Goal: Task Accomplishment & Management: Manage account settings

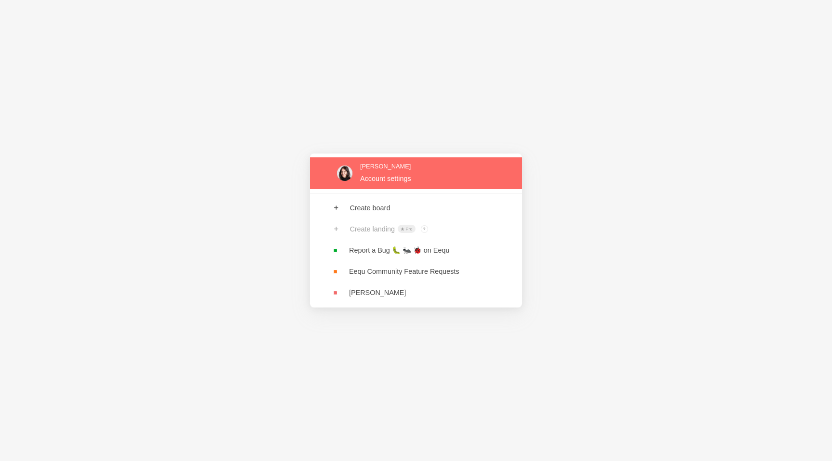
click at [418, 176] on link at bounding box center [416, 172] width 212 height 31
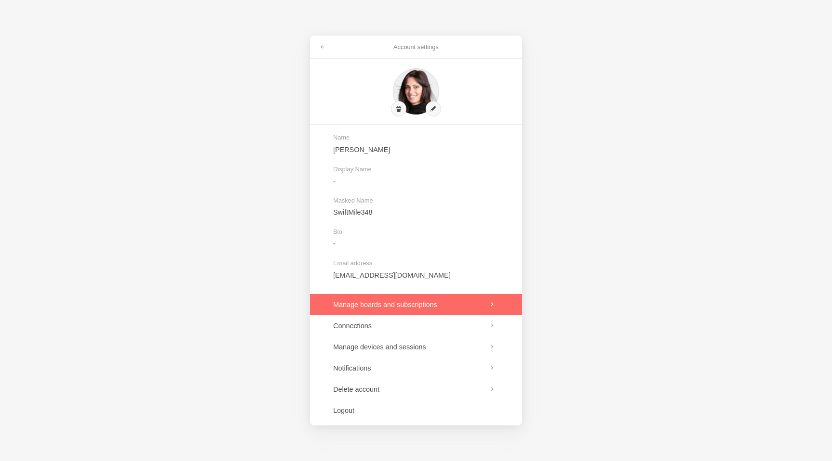
click at [468, 303] on link at bounding box center [416, 304] width 212 height 21
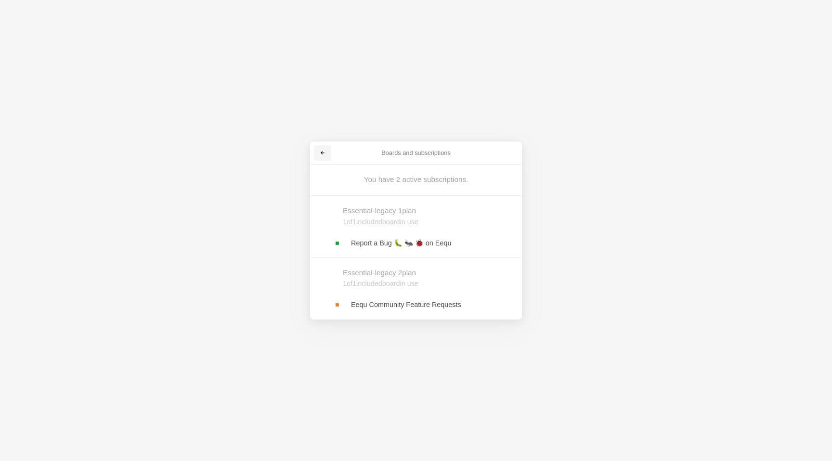
click at [327, 152] on link at bounding box center [322, 152] width 17 height 15
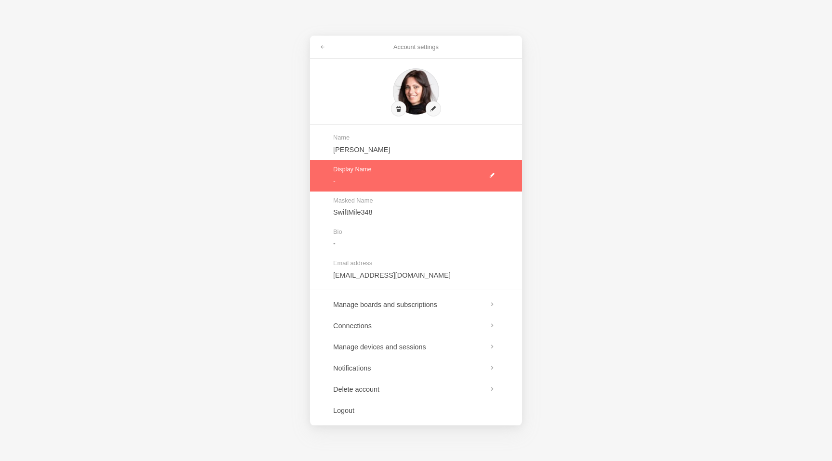
click at [486, 174] on link at bounding box center [416, 175] width 212 height 31
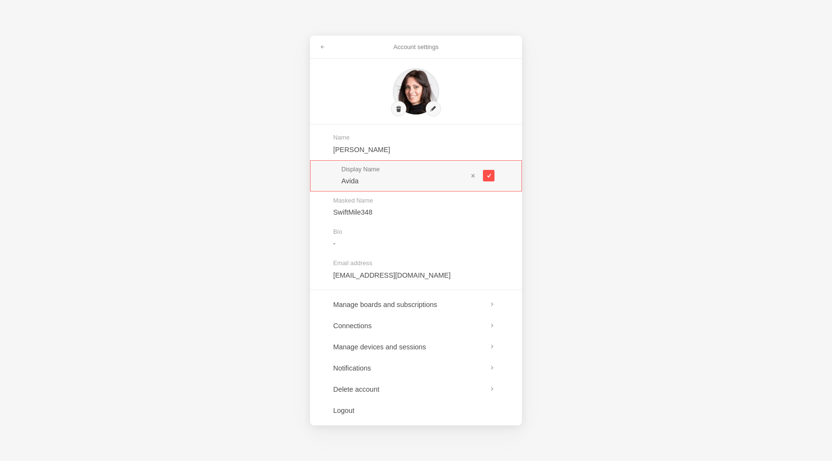
type input "Avida"
click at [490, 173] on span at bounding box center [488, 175] width 5 height 5
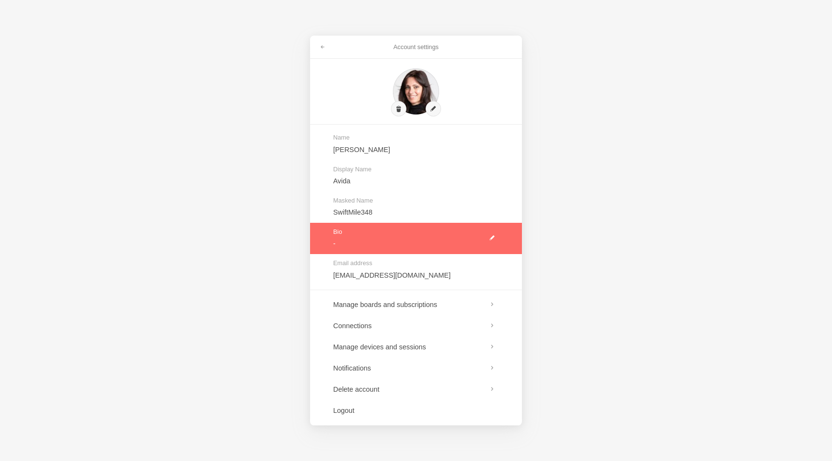
click at [491, 236] on link at bounding box center [416, 238] width 212 height 31
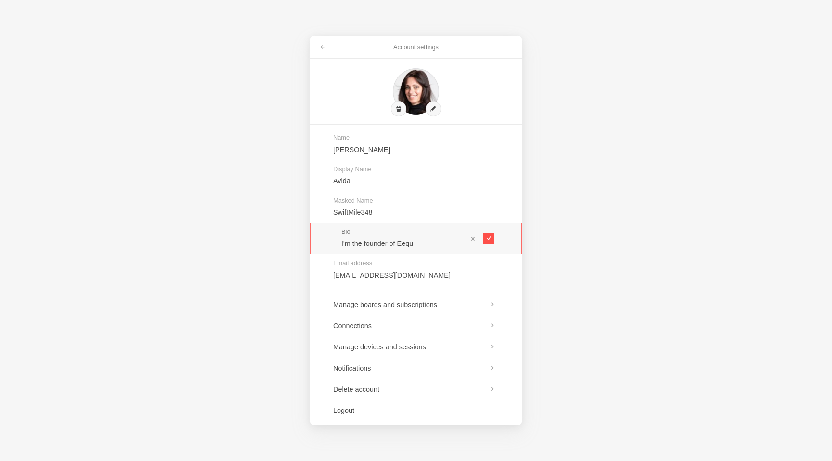
type input "I'm the founder of Eequ"
click at [489, 238] on span at bounding box center [488, 238] width 5 height 5
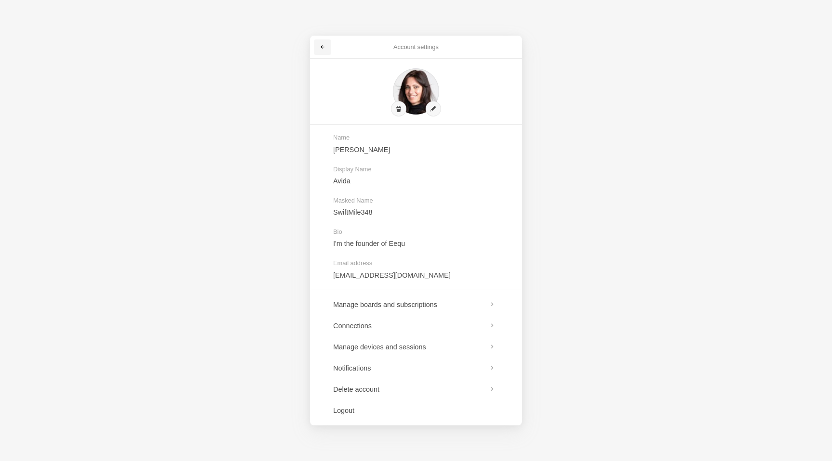
click at [324, 46] on span at bounding box center [323, 47] width 6 height 6
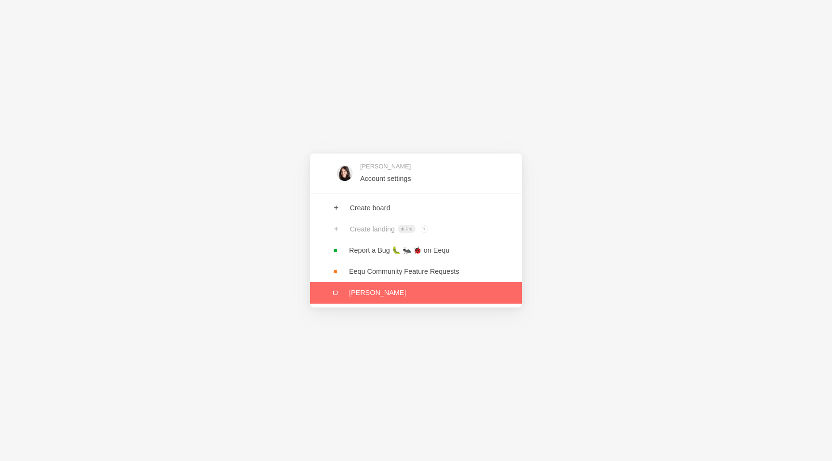
click at [360, 290] on link at bounding box center [416, 292] width 212 height 21
